Goal: Task Accomplishment & Management: Manage account settings

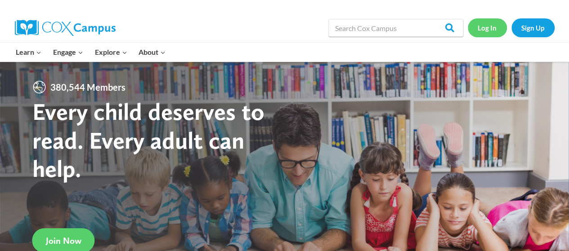
drag, startPoint x: 0, startPoint y: 0, endPoint x: 481, endPoint y: 23, distance: 481.8
click at [481, 23] on link "Log In" at bounding box center [487, 27] width 39 height 18
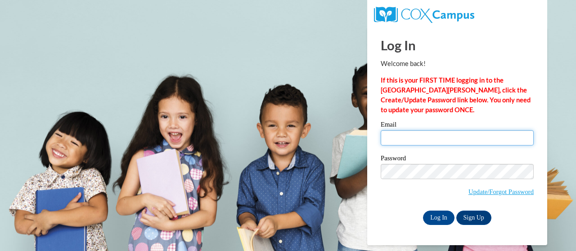
click at [437, 131] on input "Email" at bounding box center [457, 137] width 153 height 15
type input "[PERSON_NAME][EMAIL_ADDRESS][PERSON_NAME][DOMAIN_NAME]"
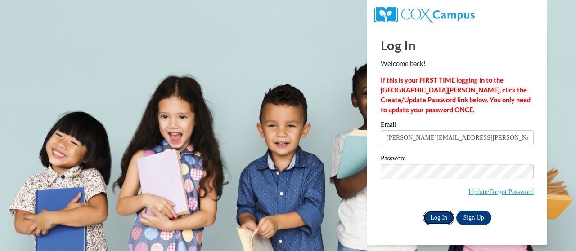
click at [434, 212] on input "Log In" at bounding box center [438, 218] width 31 height 14
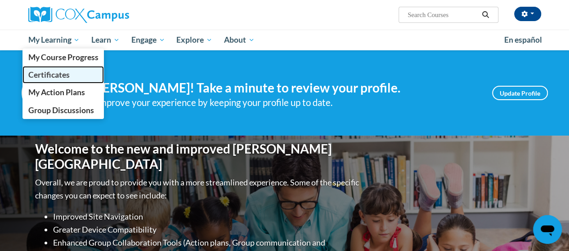
click at [53, 72] on span "Certificates" at bounding box center [48, 74] width 41 height 9
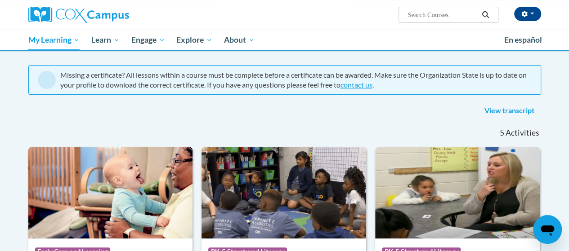
scroll to position [66, 0]
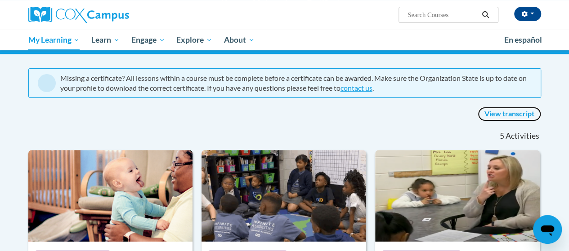
click at [505, 115] on link "View transcript" at bounding box center [509, 114] width 63 height 14
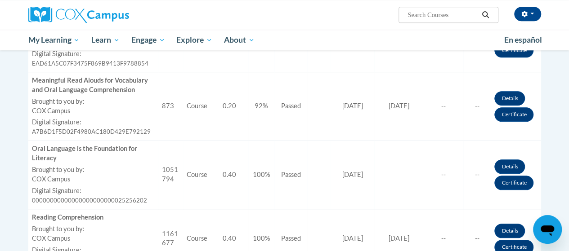
scroll to position [399, 0]
